Goal: Find specific page/section

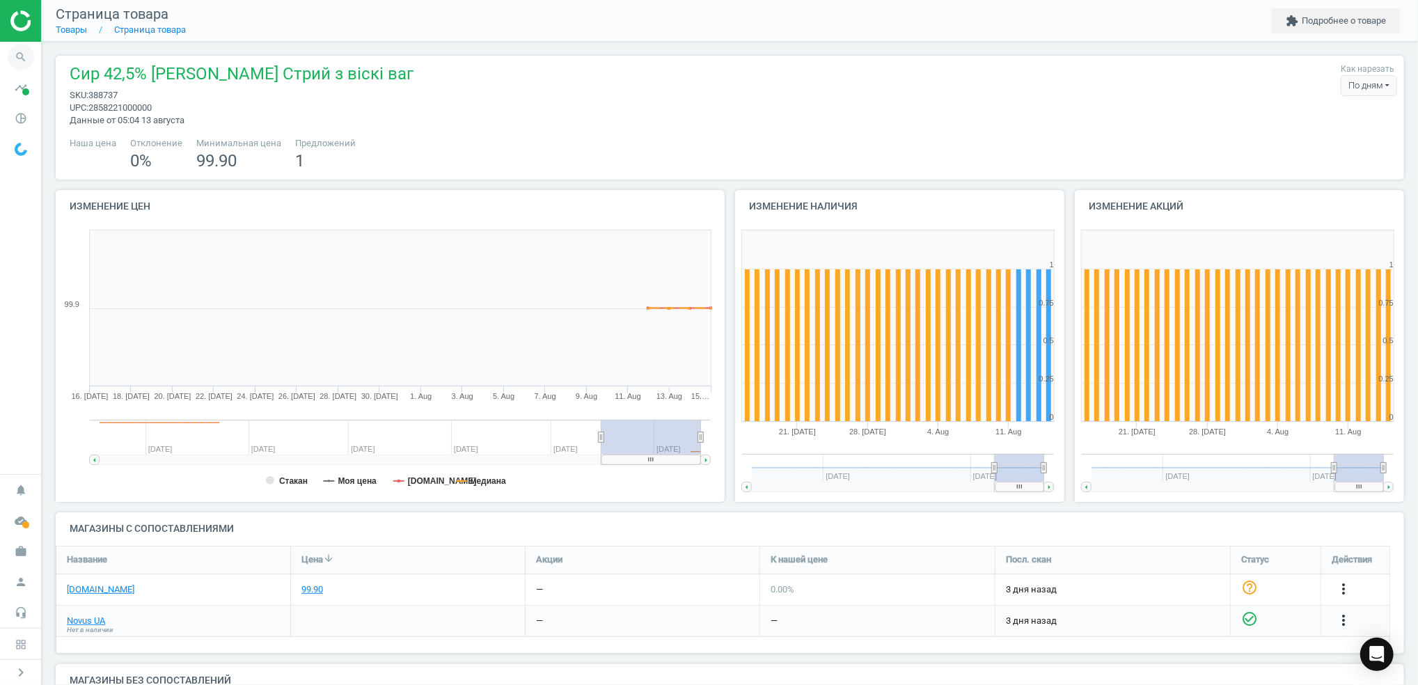
click at [26, 55] on icon "search" at bounding box center [21, 57] width 26 height 26
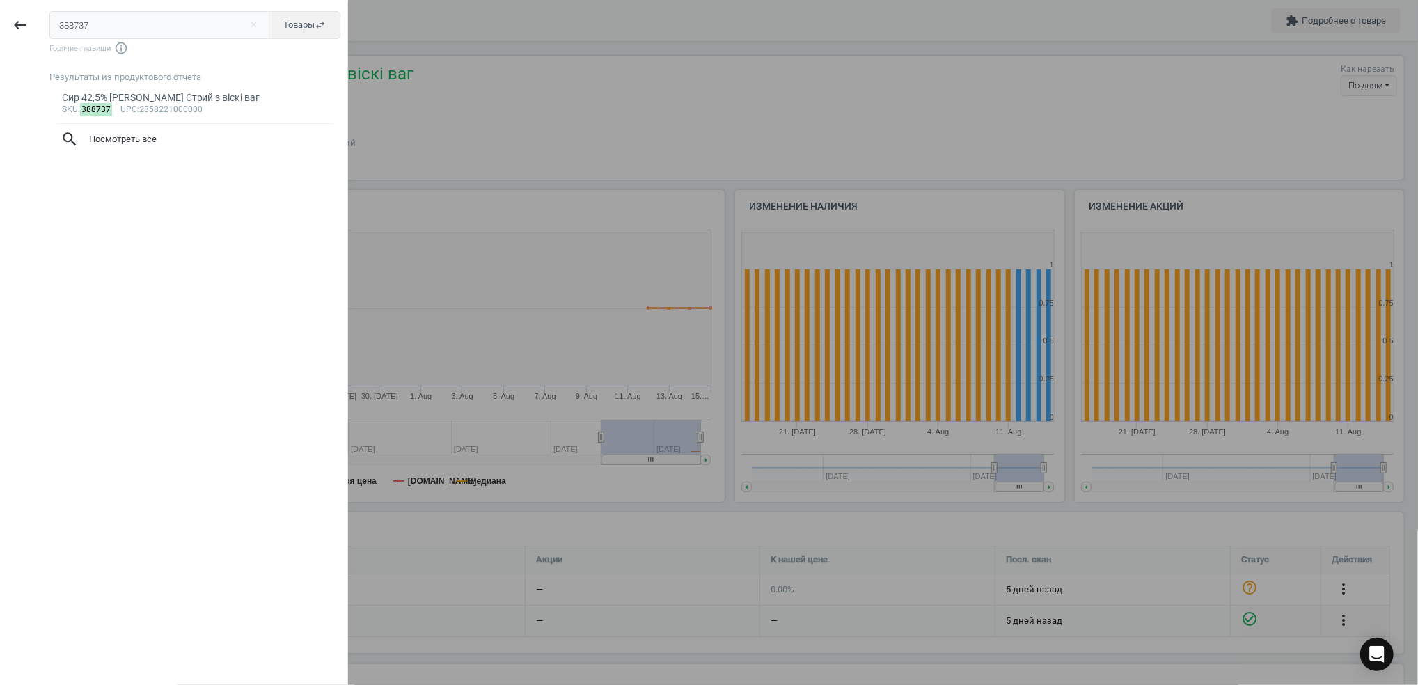
drag, startPoint x: 111, startPoint y: 29, endPoint x: 14, endPoint y: 32, distance: 97.5
click at [0, 37] on html "Group 2 Created with Sketch. ic/cloud_download/grey600 Created with Sketch. gra…" at bounding box center [709, 342] width 1418 height 685
type input "55476"
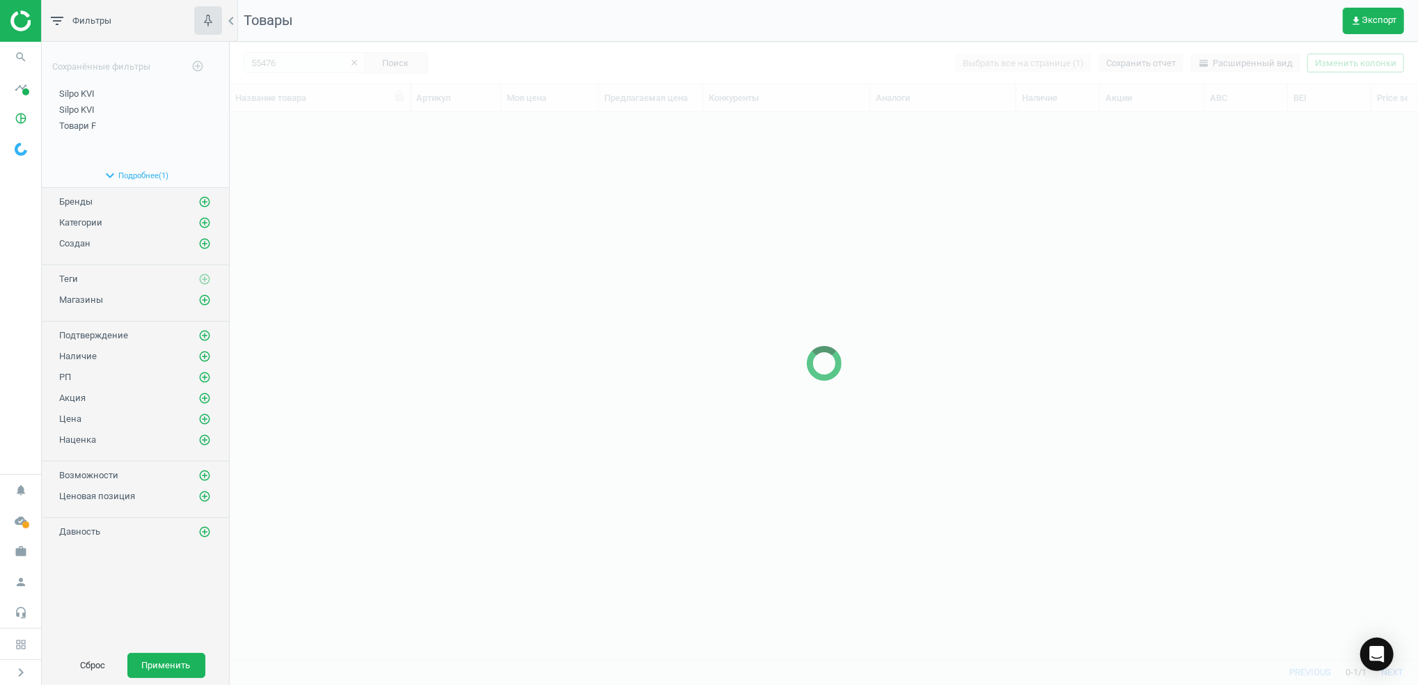
scroll to position [518, 1173]
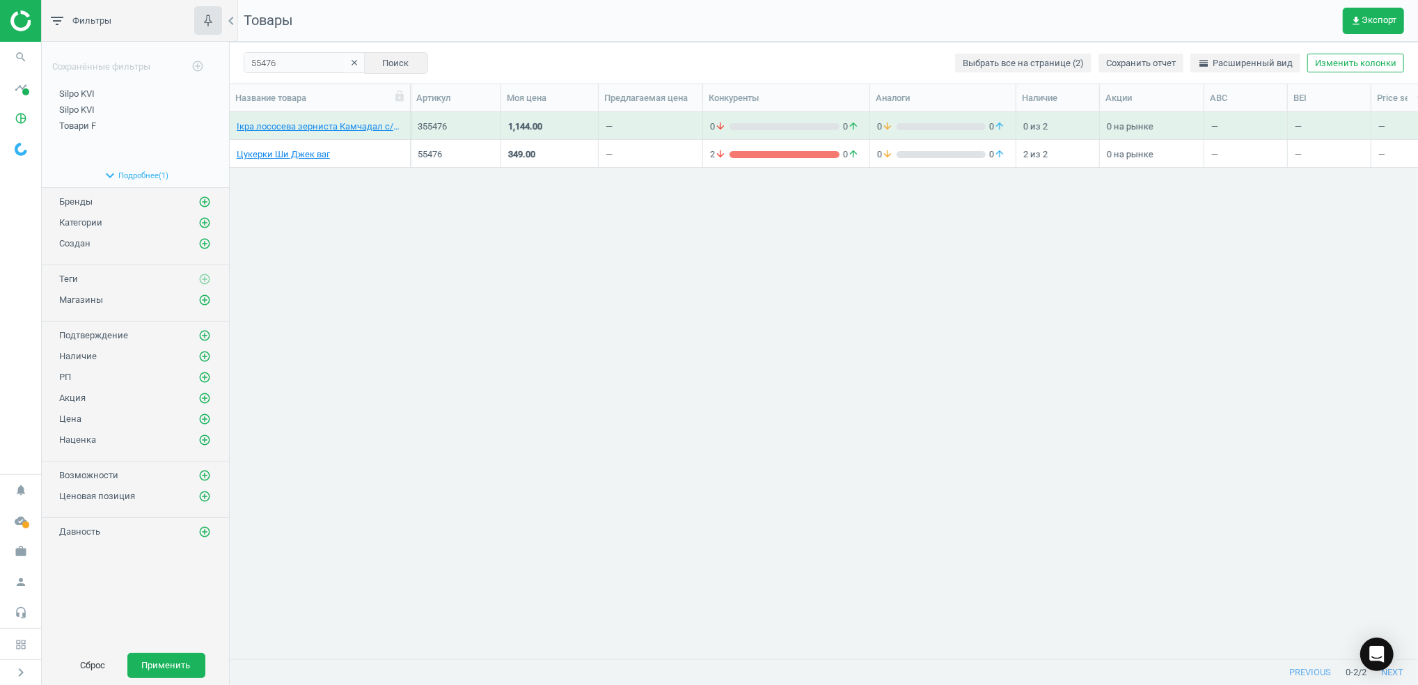
click at [292, 161] on div "Цукерки Ши Джек ваг" at bounding box center [320, 156] width 166 height 17
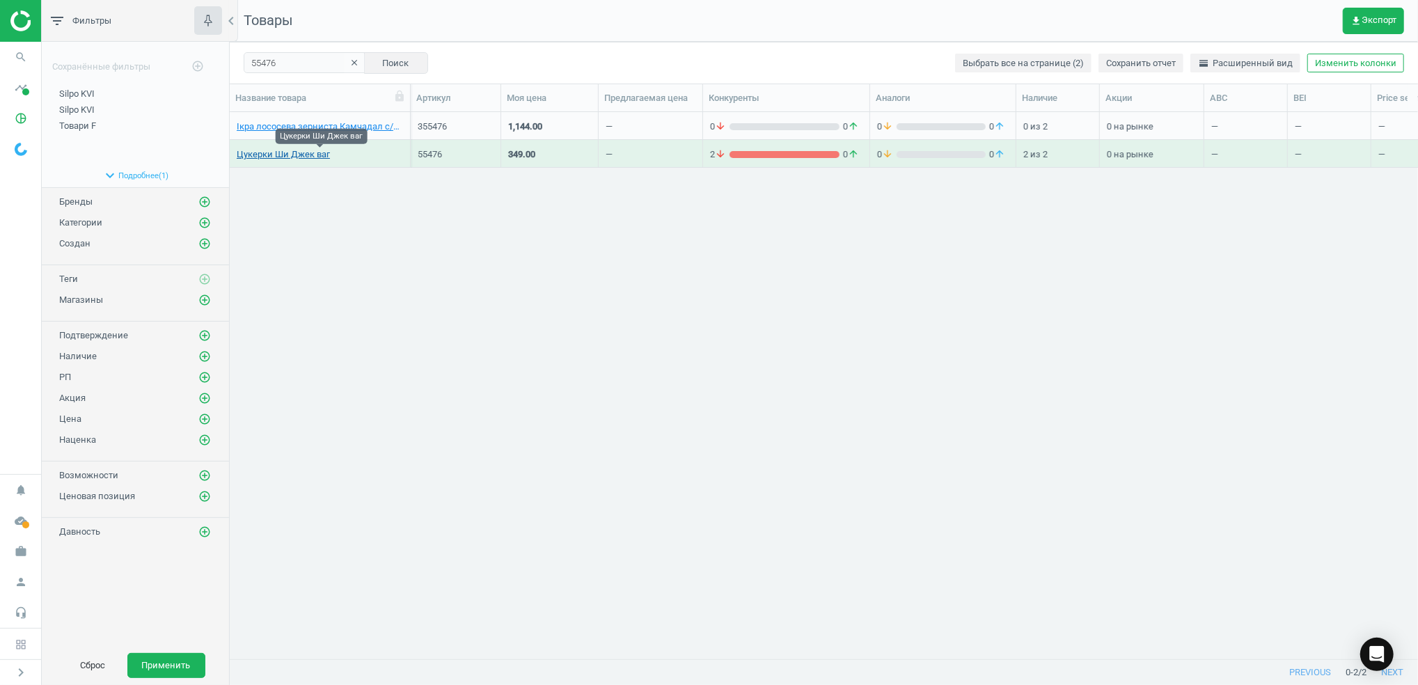
click at [294, 158] on link "Цукерки Ши Джек ваг" at bounding box center [283, 154] width 93 height 13
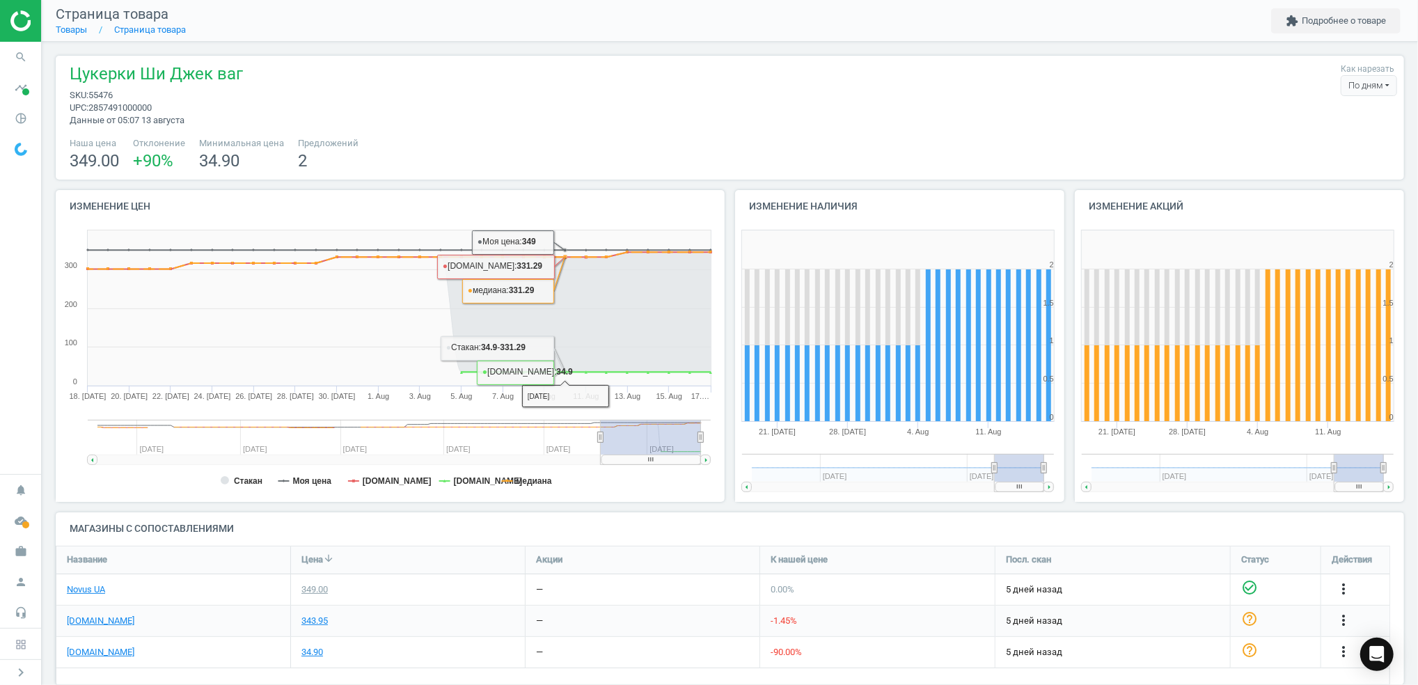
scroll to position [24, 0]
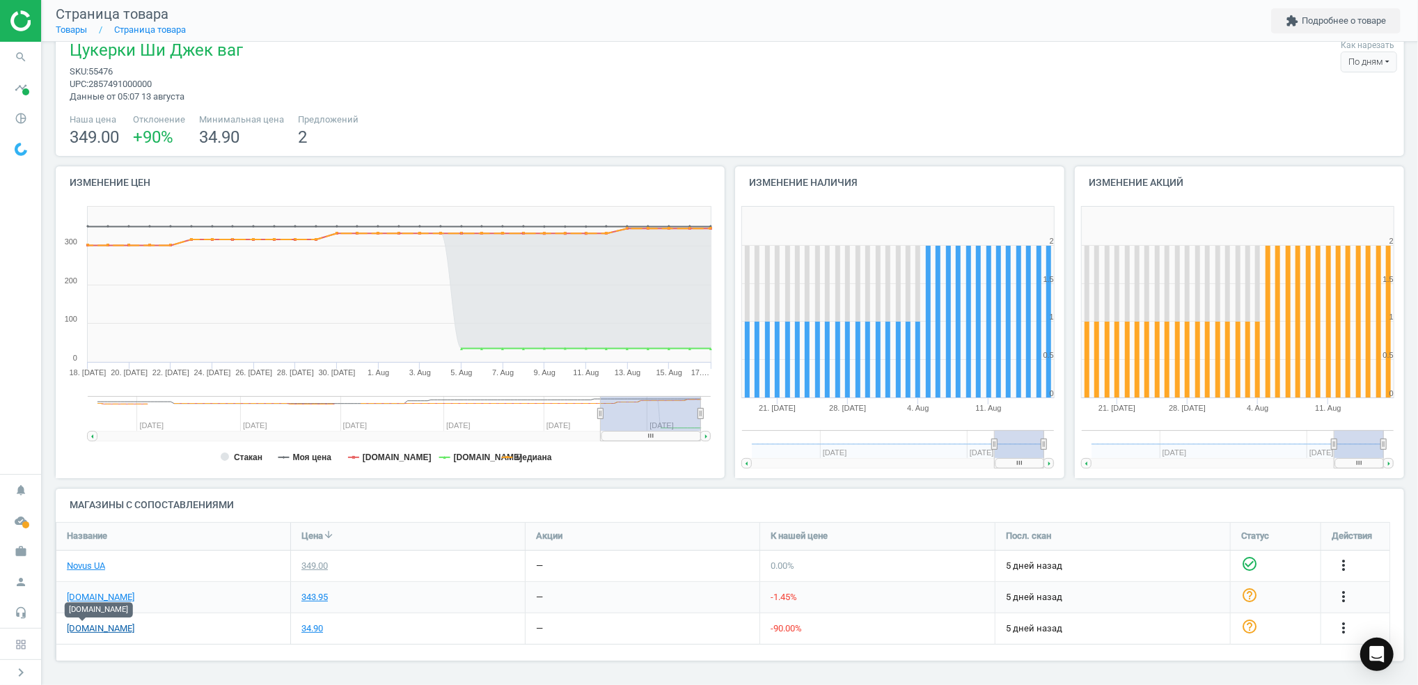
click at [82, 632] on link "[DOMAIN_NAME]" at bounding box center [101, 628] width 68 height 13
